Goal: Find specific page/section: Find specific page/section

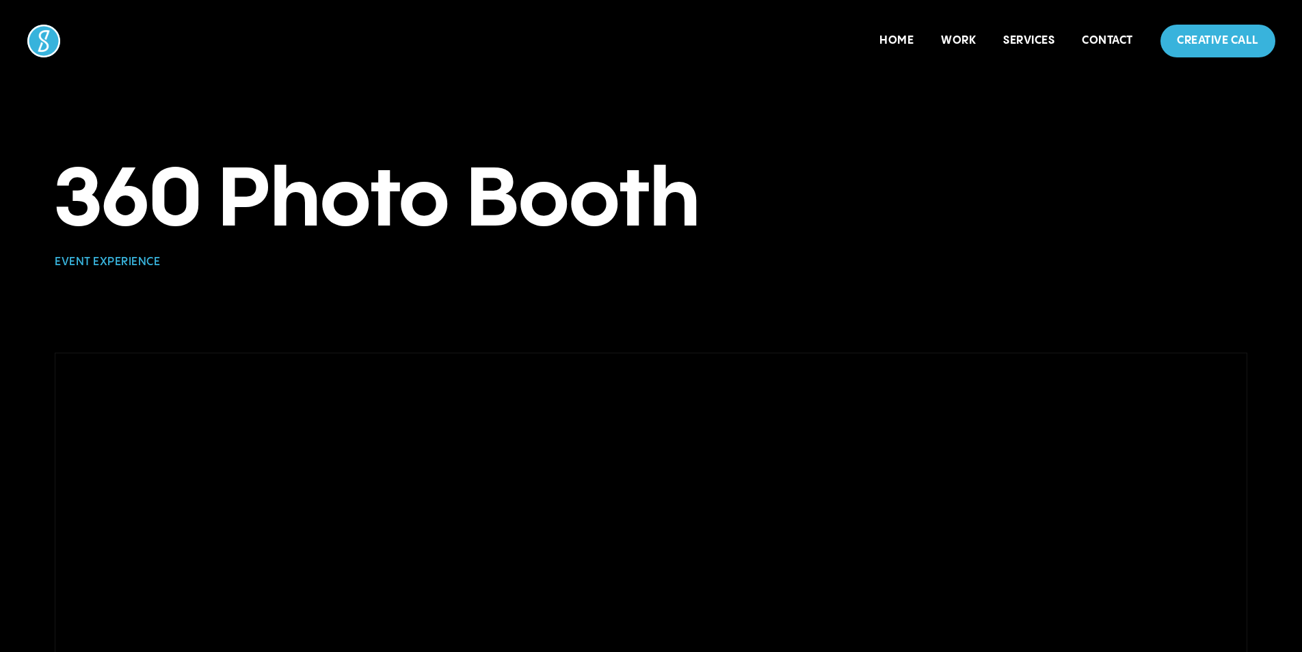
drag, startPoint x: 1301, startPoint y: 108, endPoint x: 1304, endPoint y: 137, distance: 28.9
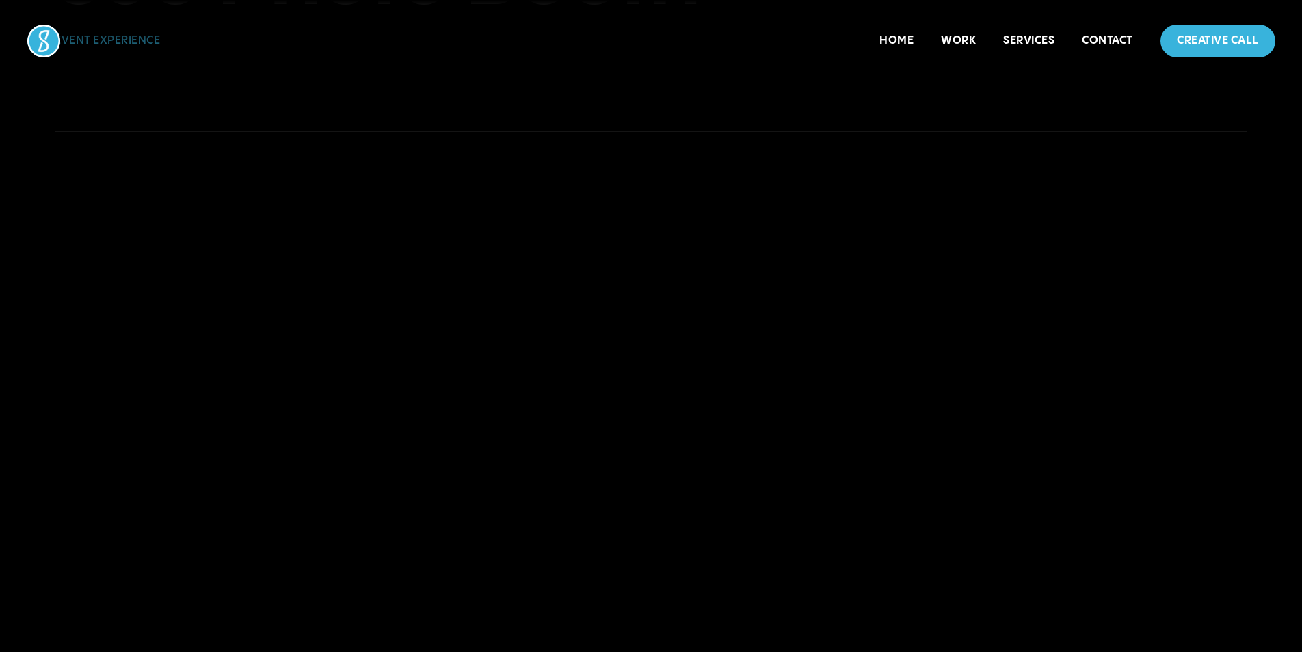
scroll to position [270, 0]
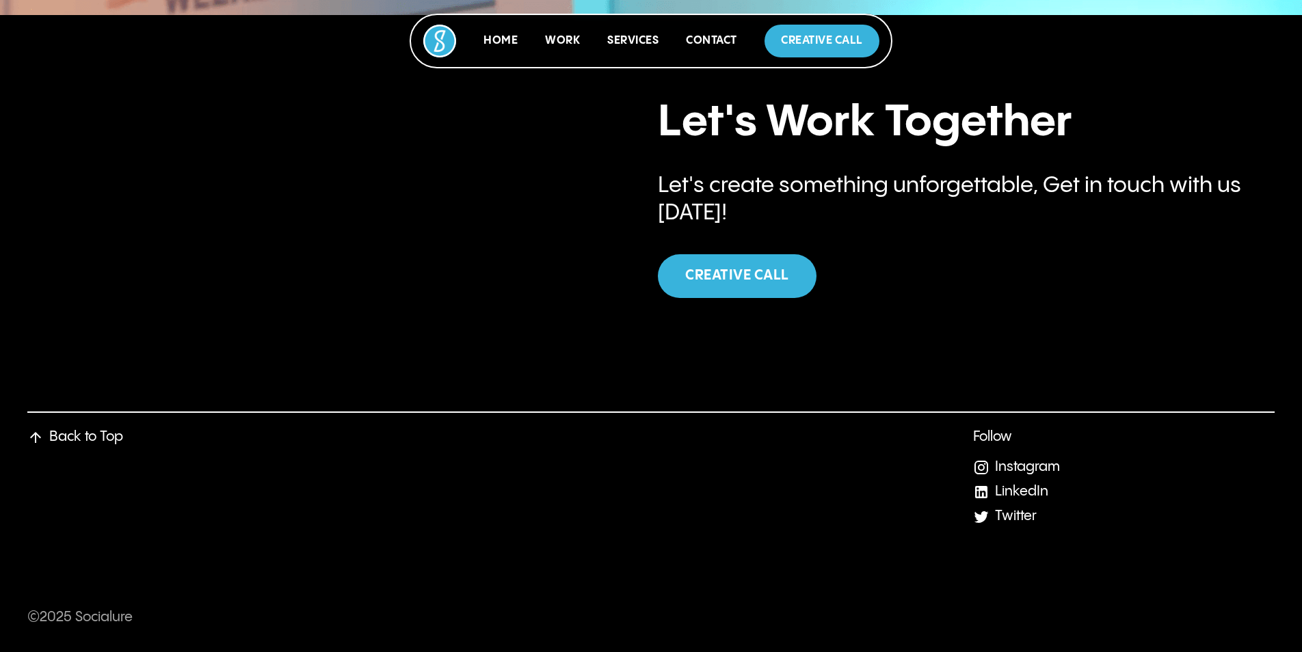
scroll to position [2245, 0]
